Goal: Complete application form

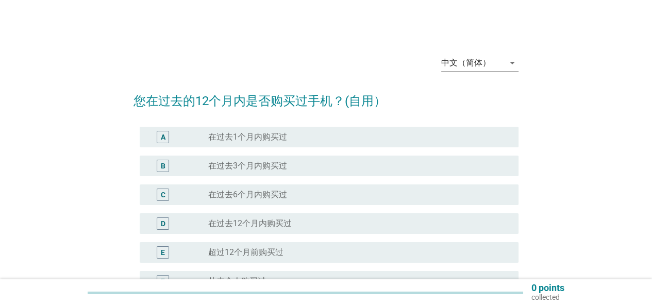
scroll to position [52, 0]
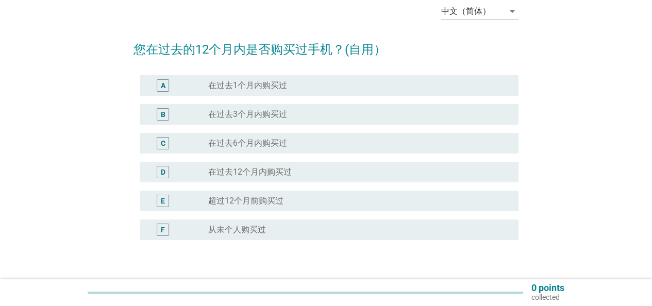
click at [342, 203] on div "radio_button_unchecked 超过[DATE]购买过" at bounding box center [355, 201] width 294 height 10
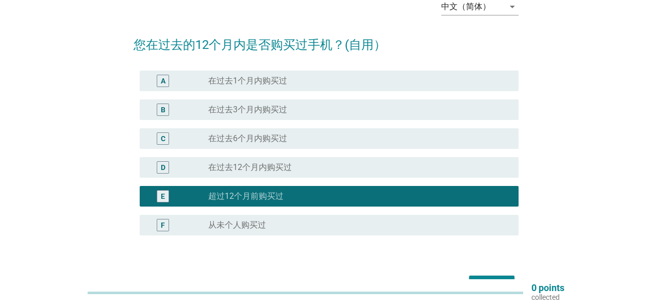
scroll to position [0, 0]
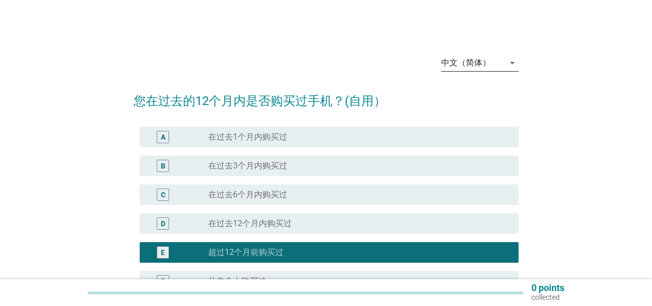
click at [496, 56] on div "中文（简体）" at bounding box center [472, 63] width 63 height 16
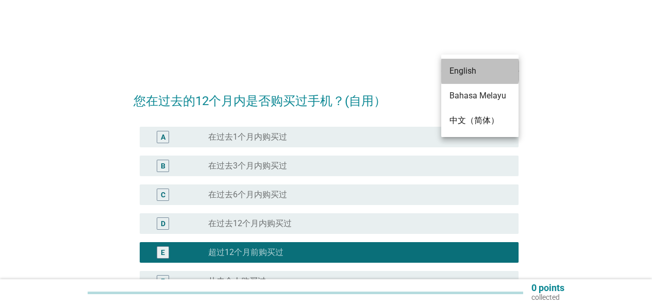
click at [488, 71] on div "English" at bounding box center [479, 71] width 61 height 12
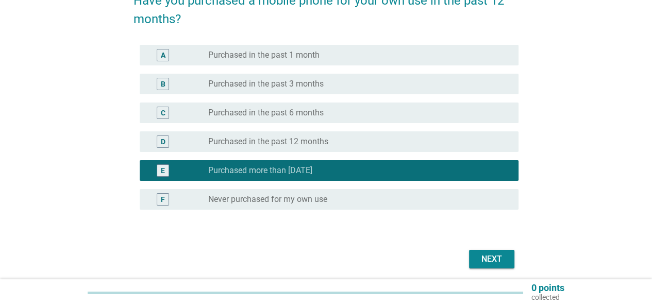
scroll to position [103, 0]
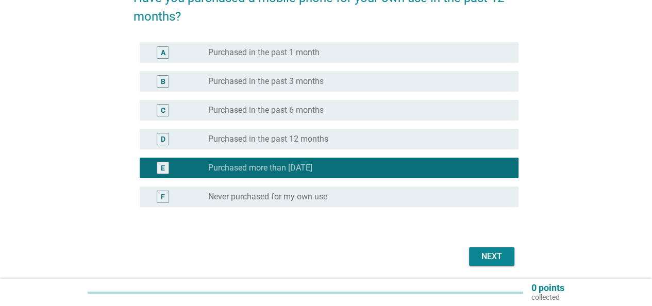
click at [471, 255] on button "Next" at bounding box center [491, 256] width 45 height 19
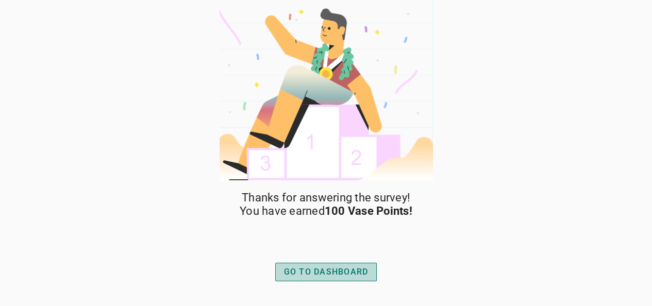
click at [341, 268] on div "GO TO DASHBOARD" at bounding box center [326, 272] width 85 height 12
click at [334, 273] on div "GO TO DASHBOARD" at bounding box center [326, 272] width 85 height 12
